Goal: Task Accomplishment & Management: Use online tool/utility

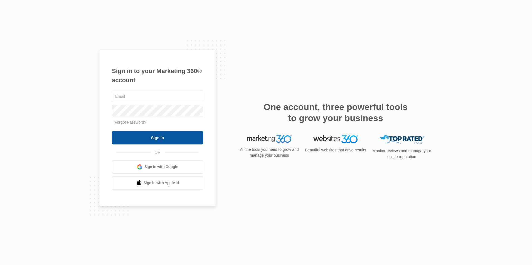
type input "[PERSON_NAME][EMAIL_ADDRESS][DOMAIN_NAME]"
click at [154, 139] on input "Sign In" at bounding box center [157, 137] width 91 height 13
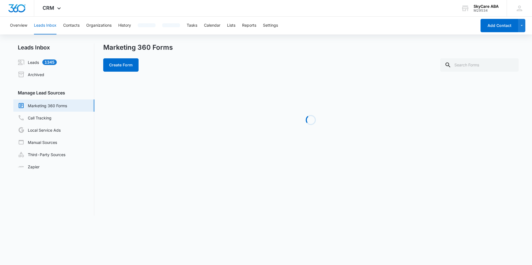
click at [52, 105] on link "Marketing 360 Forms" at bounding box center [42, 105] width 49 height 7
click at [43, 24] on button "Leads Inbox" at bounding box center [45, 26] width 23 height 18
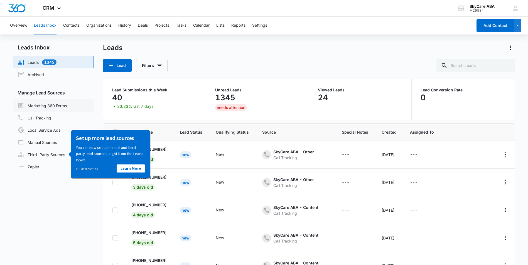
click at [42, 107] on link "Marketing 360 Forms" at bounding box center [42, 105] width 49 height 7
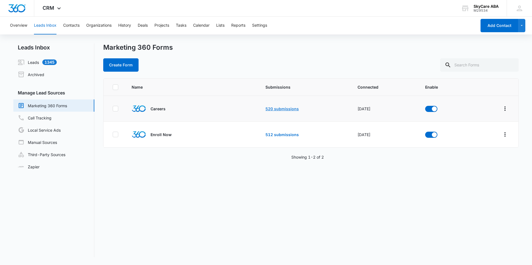
click at [285, 107] on link "520 submissions" at bounding box center [281, 109] width 33 height 5
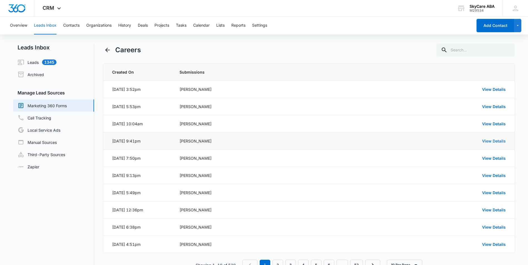
click at [504, 143] on link "View Details" at bounding box center [494, 141] width 24 height 5
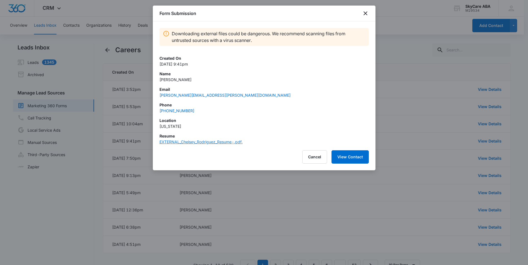
click at [234, 142] on link "EXTERNAL_Chelsey_Rodriguez_Resume-.pdf." at bounding box center [200, 142] width 83 height 5
click at [366, 13] on icon "close" at bounding box center [365, 13] width 7 height 7
